Goal: Task Accomplishment & Management: Use online tool/utility

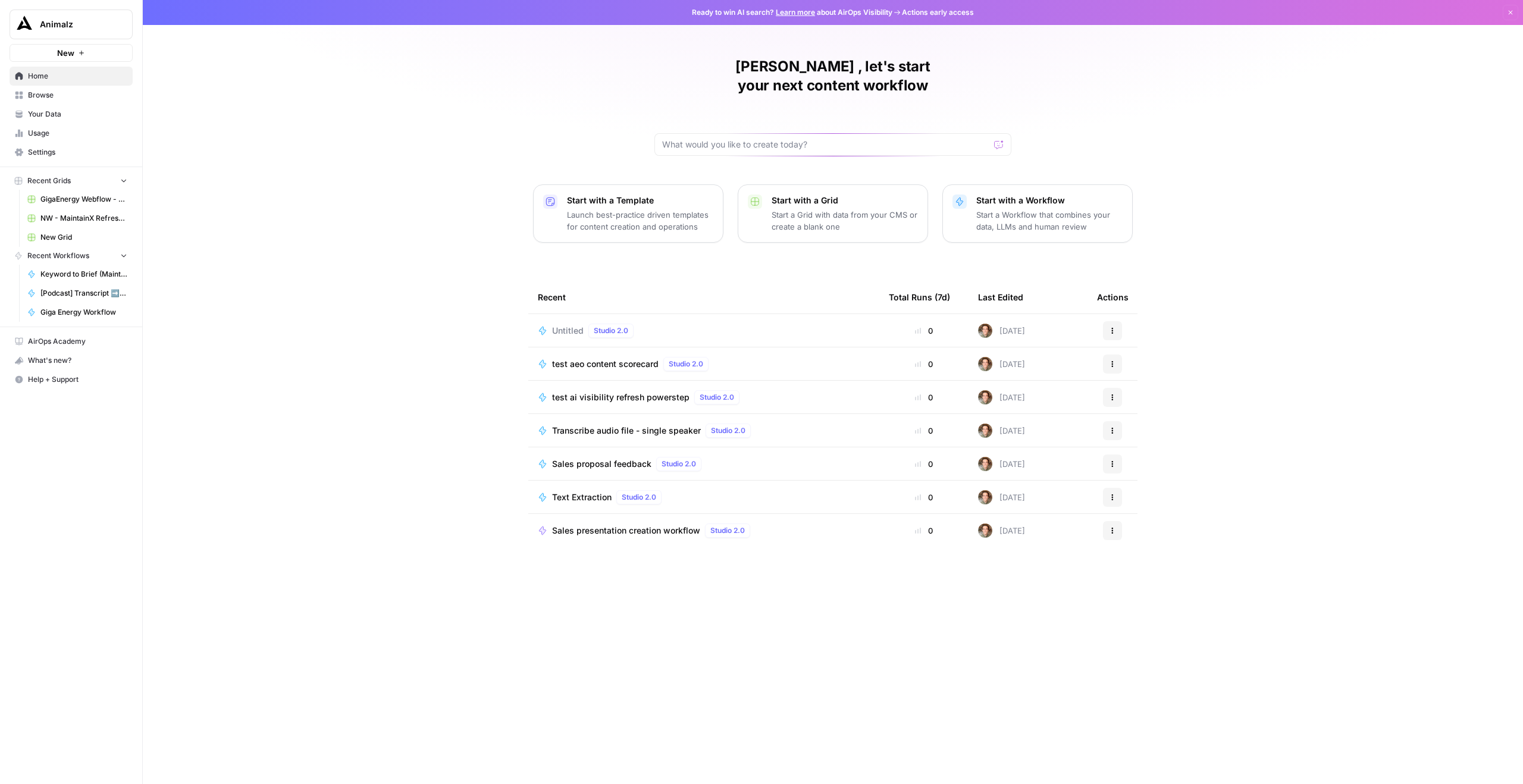
click at [71, 58] on span "New" at bounding box center [65, 53] width 17 height 12
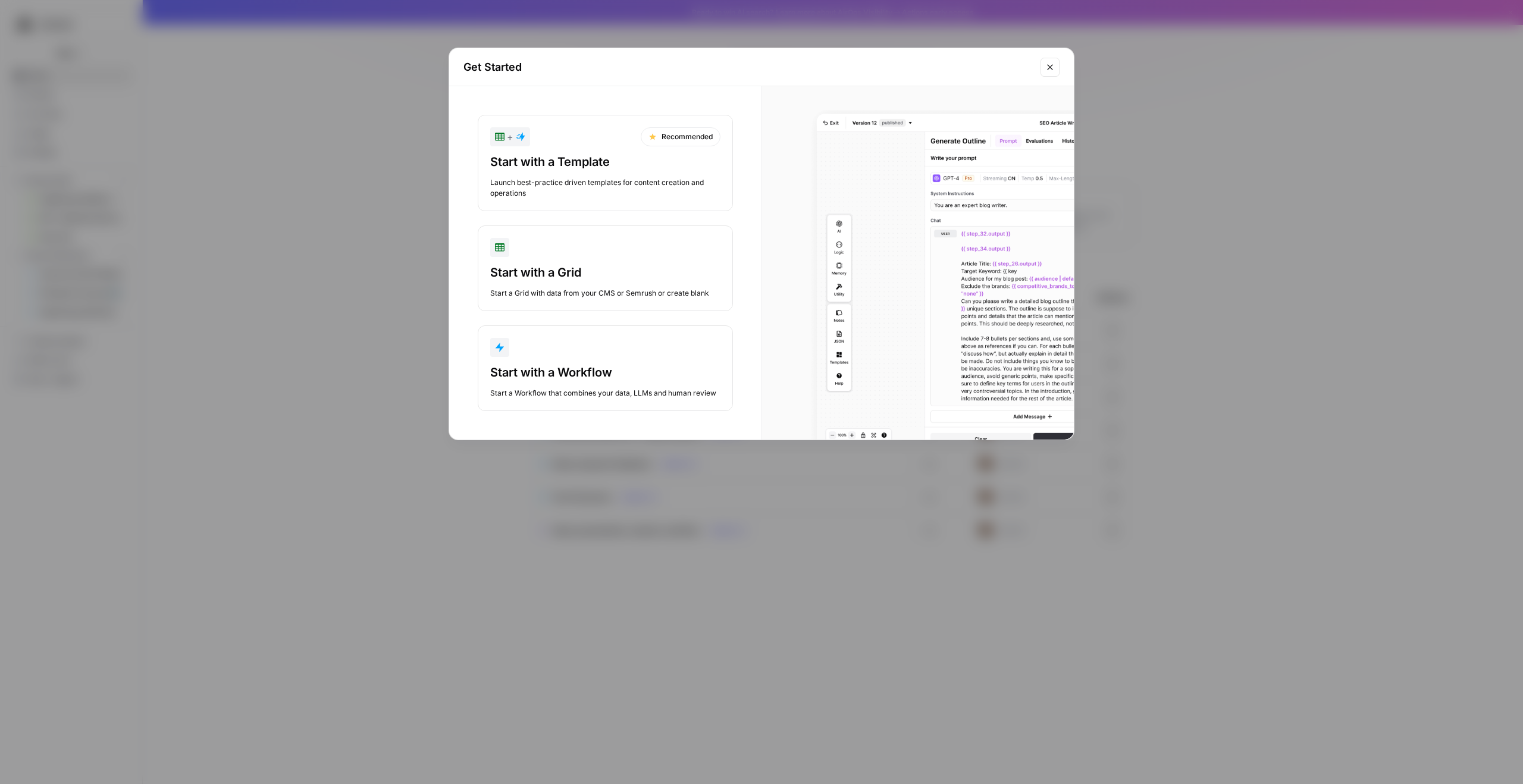
click at [601, 356] on div "button" at bounding box center [605, 347] width 230 height 19
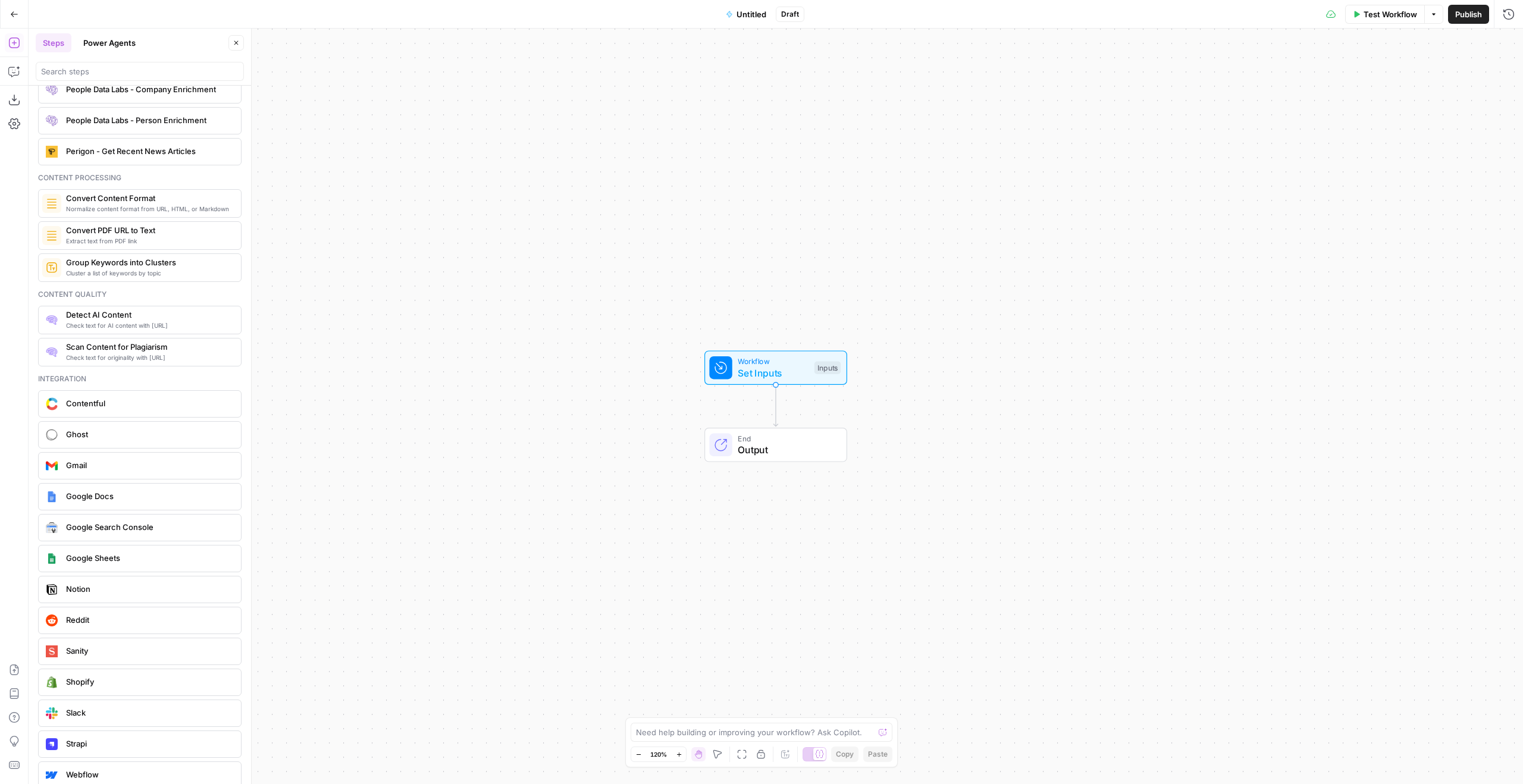
scroll to position [1894, 0]
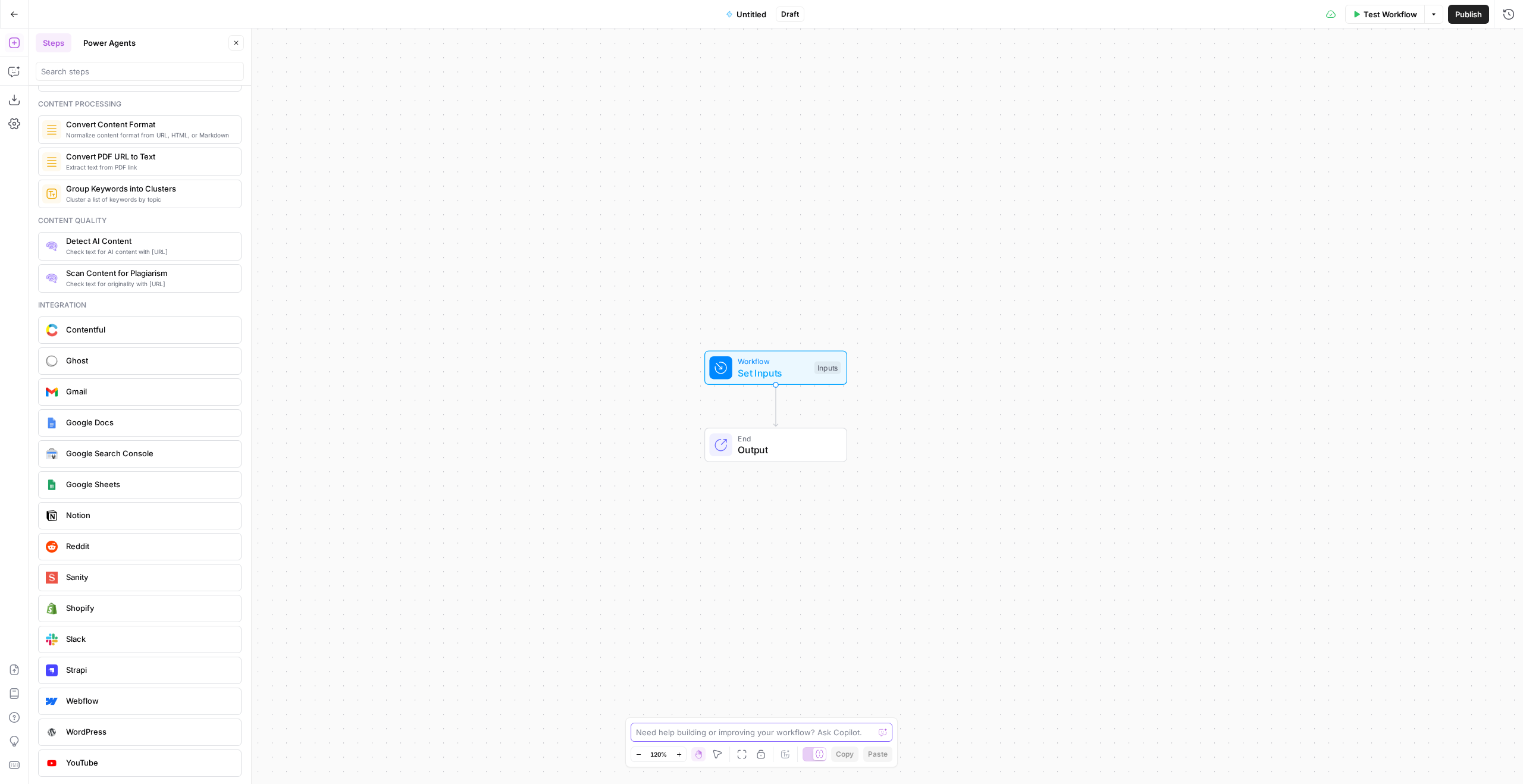
click at [709, 729] on textarea at bounding box center [755, 732] width 238 height 12
type textarea "help me build a daily alert system for common technical seo issues"
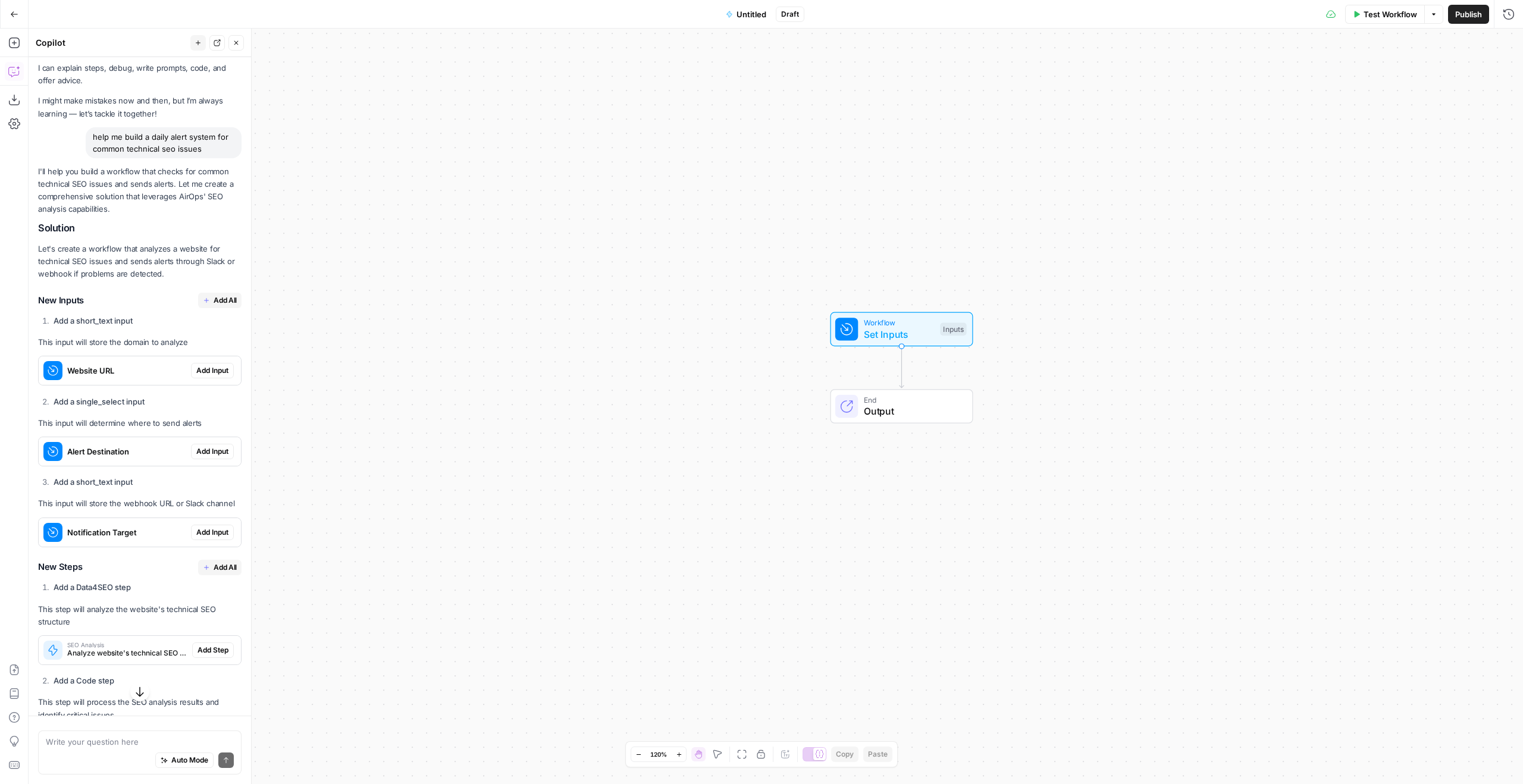
scroll to position [0, 0]
